Goal: Ask a question

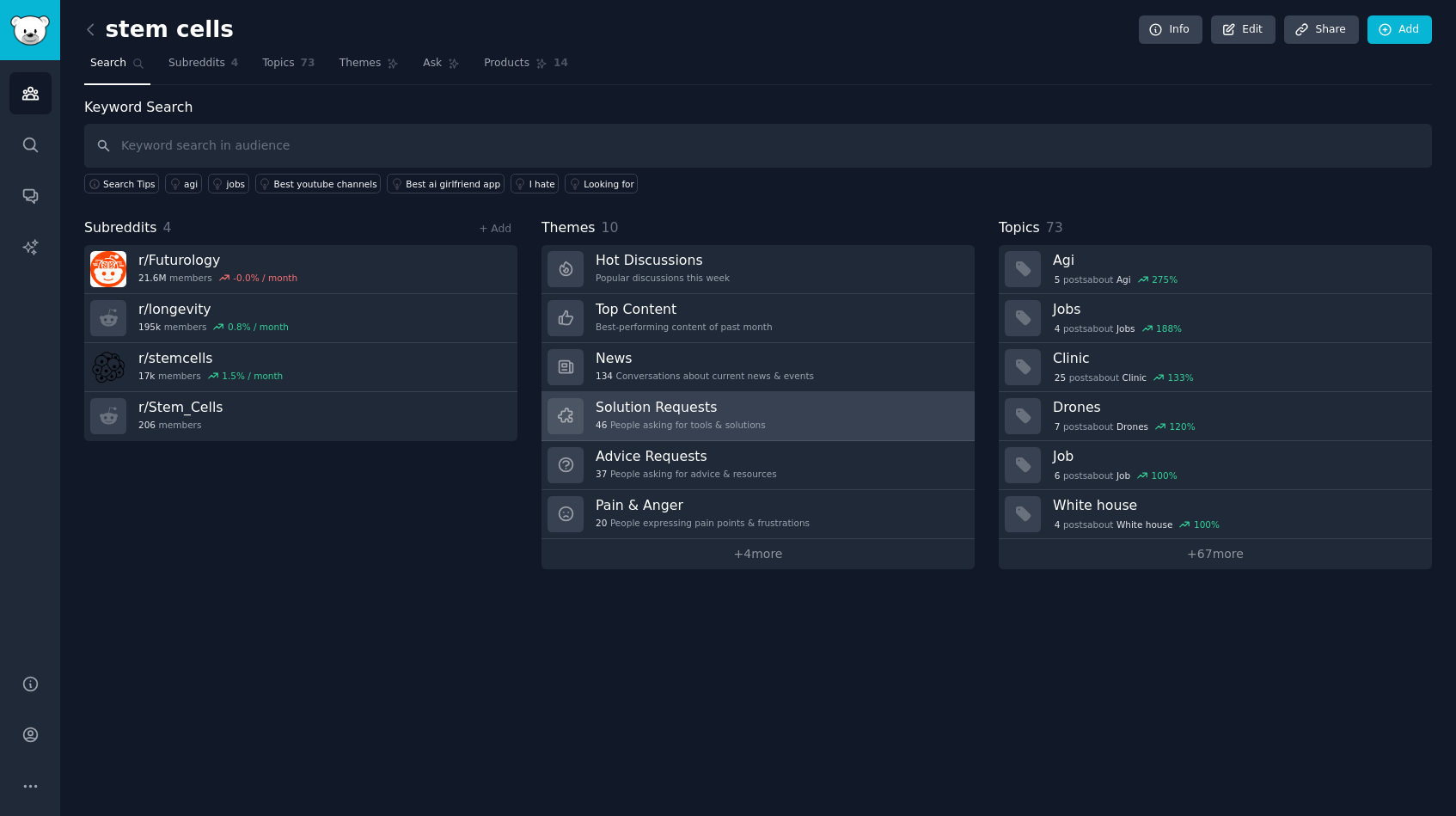
click at [816, 408] on link "Solution Requests 46 People asking for tools & solutions" at bounding box center [758, 416] width 433 height 49
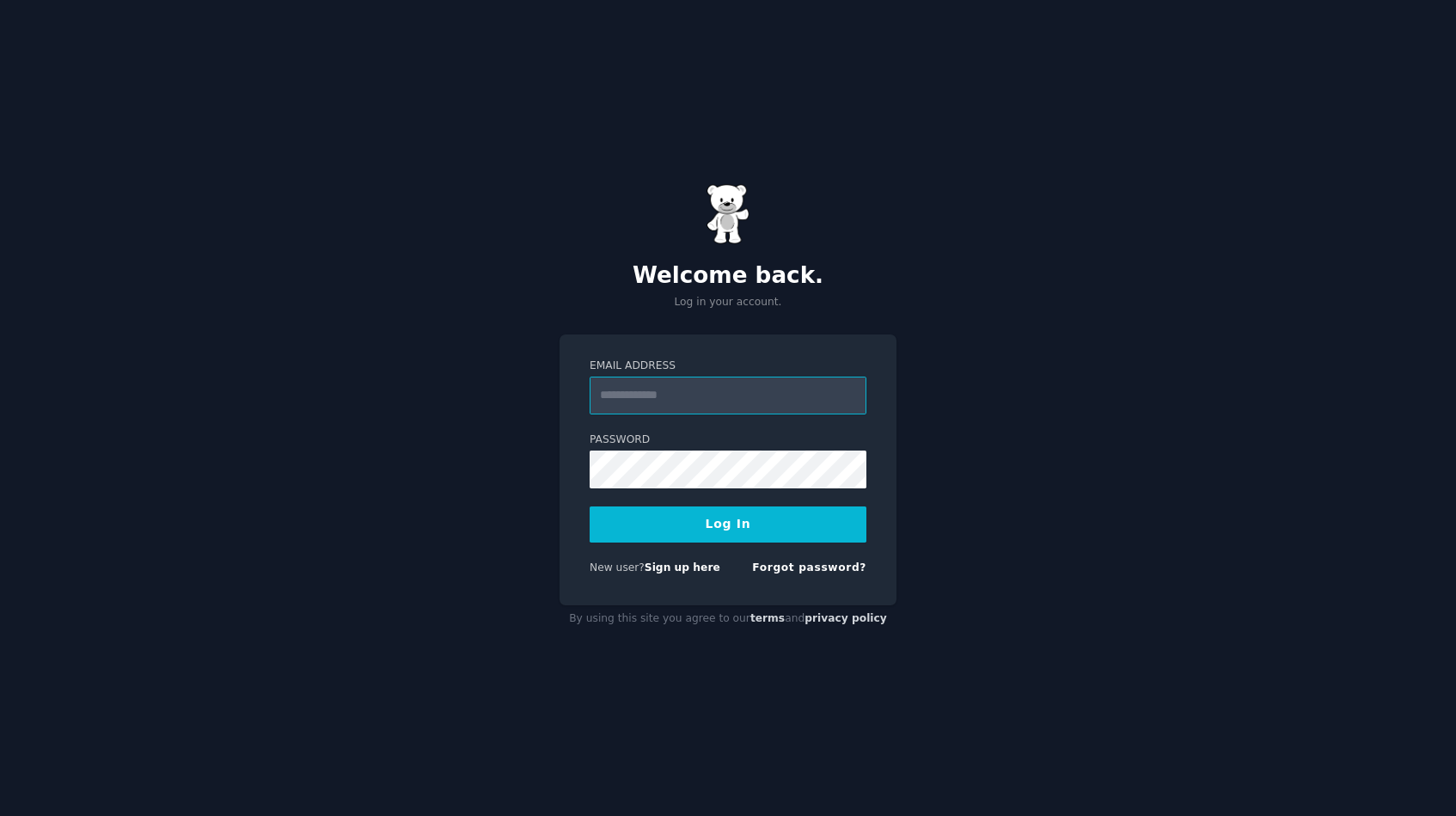
type input "**********"
click at [728, 523] on button "Log In" at bounding box center [728, 524] width 277 height 36
